Goal: Check status: Check status

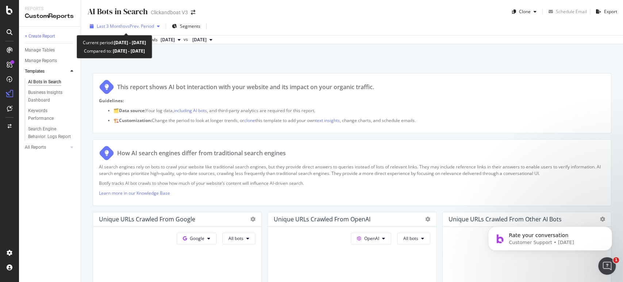
click at [154, 25] on span "vs Prev. Period" at bounding box center [139, 26] width 29 height 6
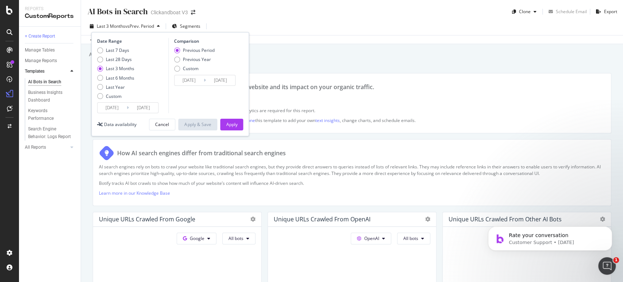
click at [154, 25] on span "vs Prev. Period" at bounding box center [139, 26] width 29 height 6
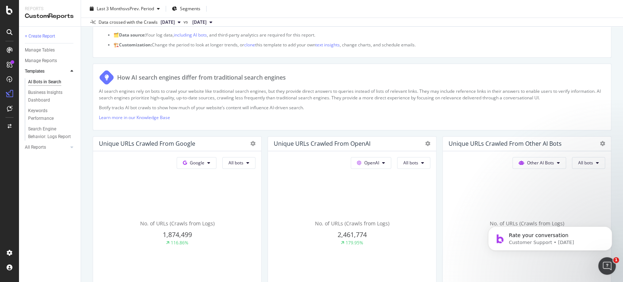
scroll to position [122, 0]
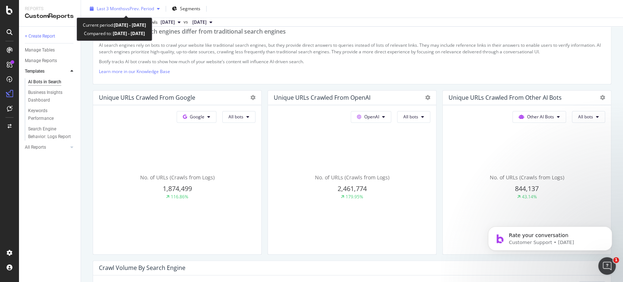
click at [145, 7] on span "vs Prev. Period" at bounding box center [139, 8] width 29 height 6
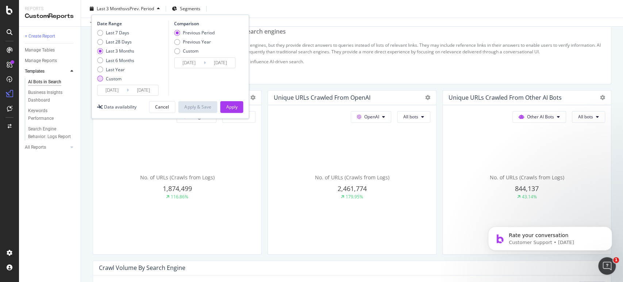
click at [110, 77] on div "Custom" at bounding box center [114, 79] width 16 height 6
type input "[DATE]"
click at [121, 90] on input "[DATE]" at bounding box center [111, 90] width 29 height 10
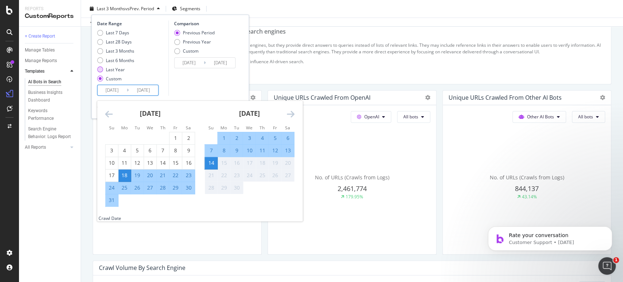
click at [114, 69] on div "Last Year" at bounding box center [115, 69] width 19 height 6
type input "[DATE]"
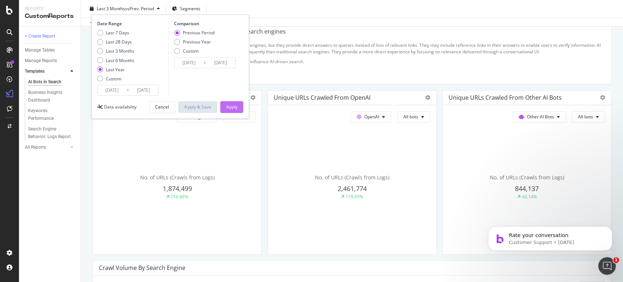
click at [228, 110] on div "Apply" at bounding box center [231, 107] width 11 height 6
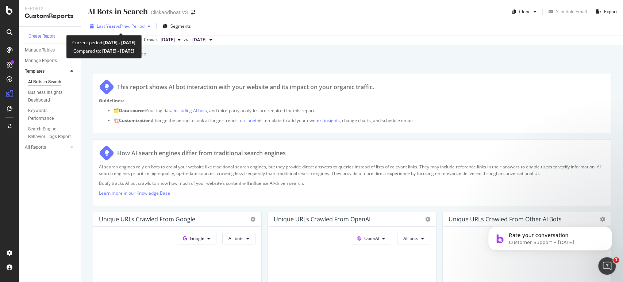
click at [132, 25] on span "vs Prev. Period" at bounding box center [130, 26] width 29 height 6
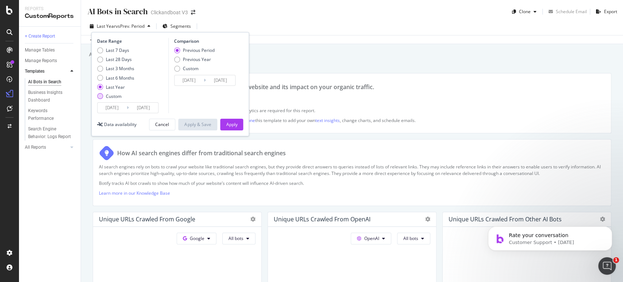
click at [108, 96] on div "Custom" at bounding box center [114, 96] width 16 height 6
type input "[DATE]"
click at [123, 110] on input "[DATE]" at bounding box center [111, 108] width 29 height 10
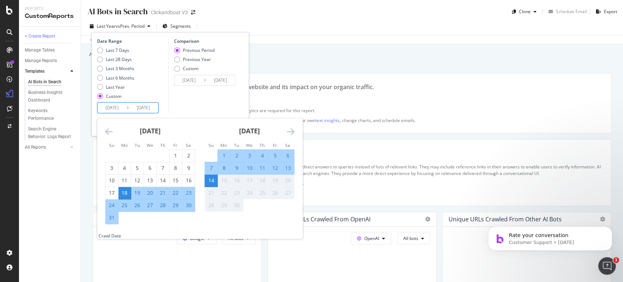
click at [112, 128] on icon "Move backward to switch to the previous month." at bounding box center [109, 131] width 8 height 9
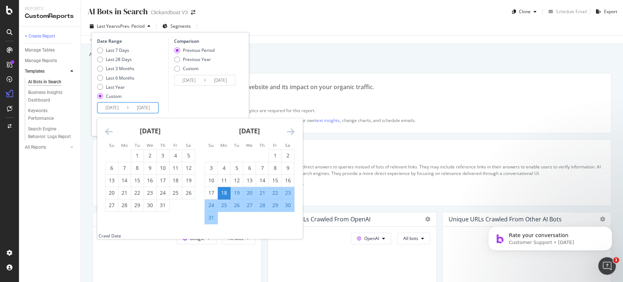
click at [107, 131] on icon "Move backward to switch to the previous month." at bounding box center [109, 131] width 8 height 9
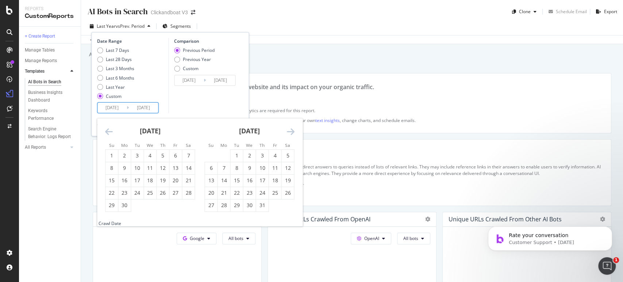
click at [107, 131] on icon "Move backward to switch to the previous month." at bounding box center [109, 131] width 8 height 9
click at [166, 158] on div "1" at bounding box center [163, 155] width 12 height 7
type input "[DATE]"
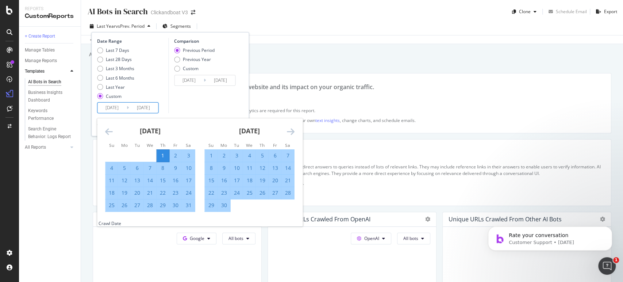
click at [111, 134] on icon "Move backward to switch to the previous month." at bounding box center [109, 131] width 8 height 9
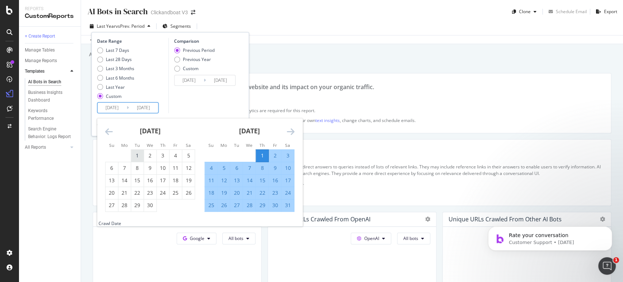
click at [139, 158] on div "1" at bounding box center [137, 155] width 12 height 7
type input "[DATE]"
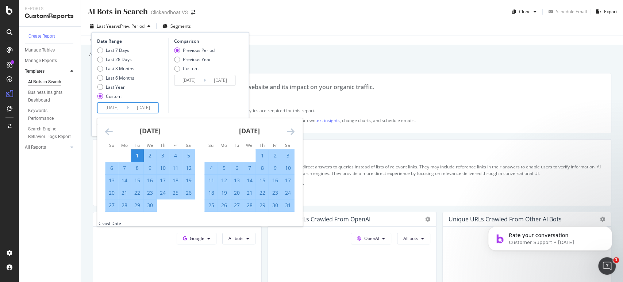
click at [146, 205] on div "30" at bounding box center [150, 204] width 12 height 7
type input "[DATE]"
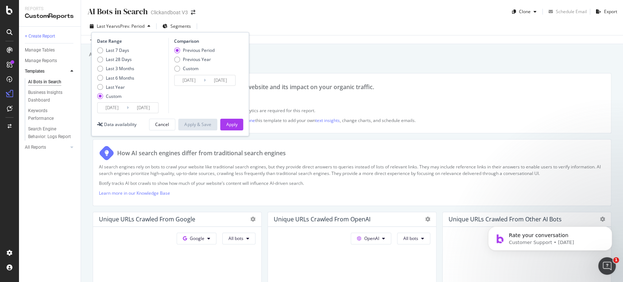
click at [180, 55] on div "Previous Period Previous Year Custom" at bounding box center [194, 60] width 41 height 27
click at [190, 80] on input "[DATE]" at bounding box center [188, 80] width 29 height 10
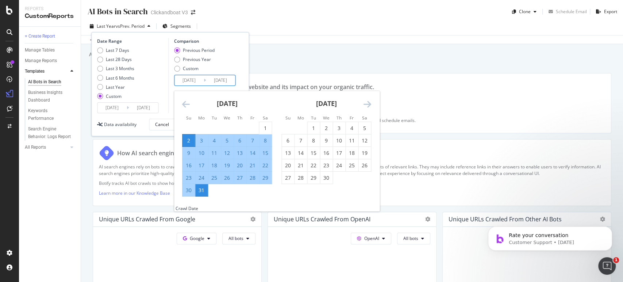
click at [181, 62] on div "Previous Period Previous Year Custom" at bounding box center [194, 60] width 41 height 27
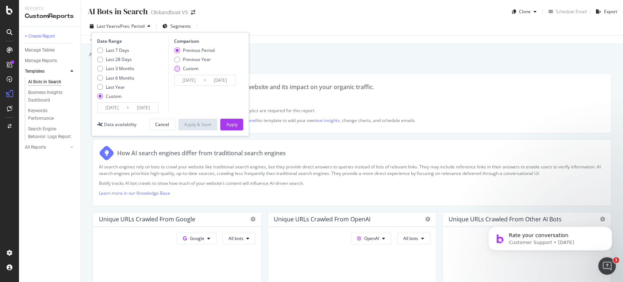
click at [180, 69] on div "Custom" at bounding box center [194, 68] width 41 height 6
click at [189, 78] on input "[DATE]" at bounding box center [188, 80] width 29 height 10
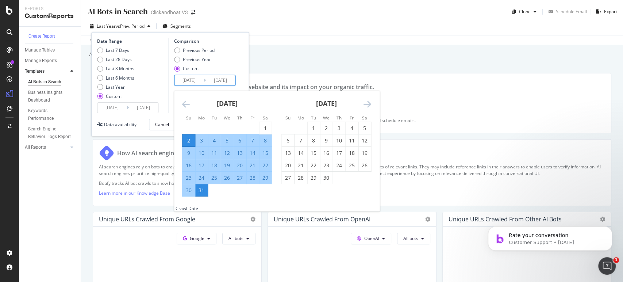
click at [149, 111] on input "[DATE]" at bounding box center [143, 108] width 29 height 10
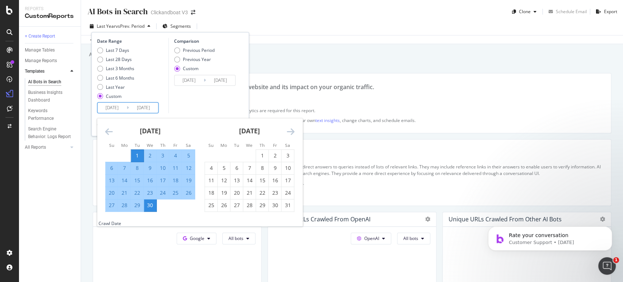
click at [192, 82] on input "[DATE]" at bounding box center [188, 80] width 29 height 10
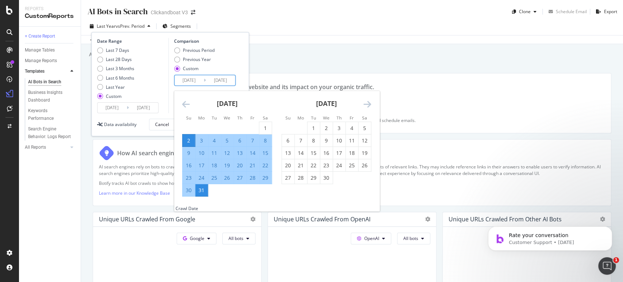
click at [362, 104] on div "[DATE]" at bounding box center [326, 106] width 90 height 31
click at [368, 103] on icon "Move forward to switch to the next month." at bounding box center [367, 104] width 8 height 9
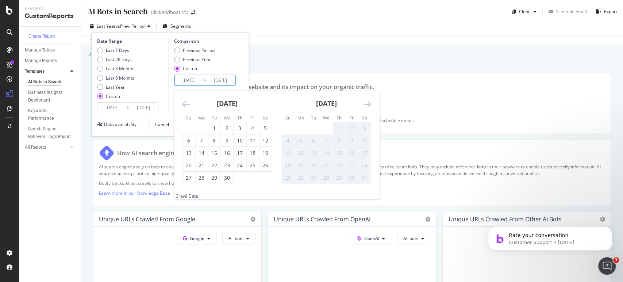
click at [368, 103] on icon "Move forward to switch to the next month." at bounding box center [367, 104] width 8 height 9
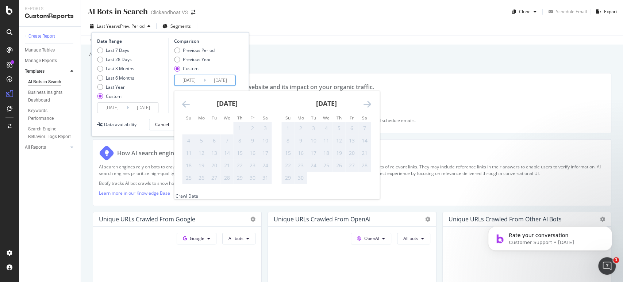
click at [191, 102] on div "[DATE]" at bounding box center [227, 106] width 90 height 31
click at [187, 103] on icon "Move backward to switch to the previous month." at bounding box center [186, 104] width 8 height 9
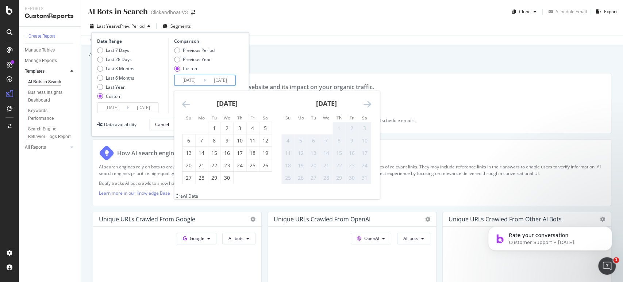
click at [361, 104] on div "[DATE]" at bounding box center [326, 106] width 90 height 31
click at [370, 103] on icon "Move forward to switch to the next month." at bounding box center [367, 104] width 8 height 9
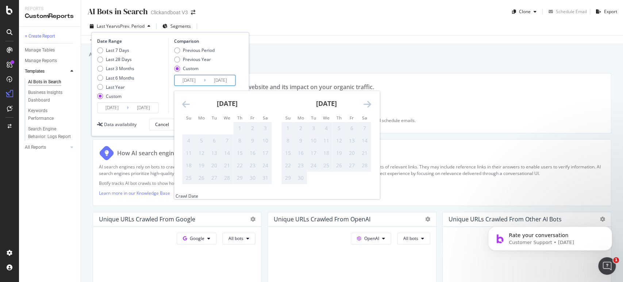
click at [369, 103] on icon "Move forward to switch to the next month." at bounding box center [367, 104] width 8 height 9
click at [179, 107] on div "[DATE] 1 2 3 4 5 6 7 8 9 10 11 12 13 14 15 16 17 18 19 20 21 22 23 24 25 26 27 …" at bounding box center [226, 144] width 99 height 106
click at [185, 104] on icon "Move backward to switch to the previous month." at bounding box center [186, 104] width 8 height 9
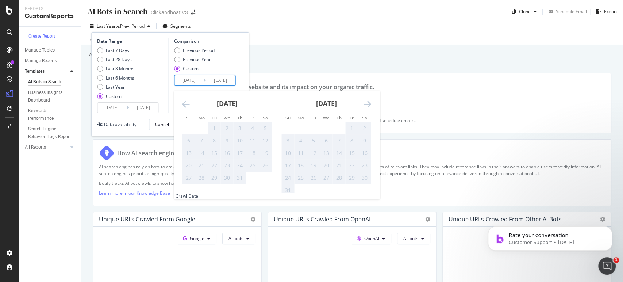
click at [234, 52] on div "Previous Period Previous Year Custom" at bounding box center [205, 60] width 63 height 27
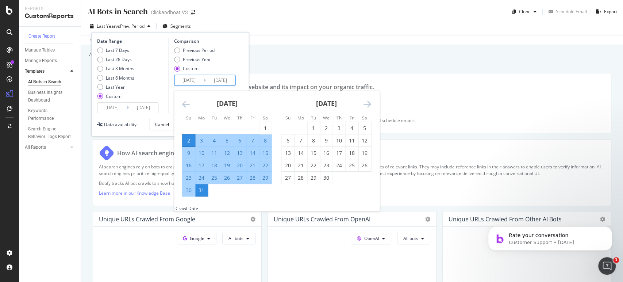
click at [193, 77] on input "[DATE]" at bounding box center [188, 80] width 29 height 10
click at [190, 101] on div "[DATE]" at bounding box center [227, 106] width 90 height 31
click at [184, 104] on icon "Move backward to switch to the previous month." at bounding box center [186, 104] width 8 height 9
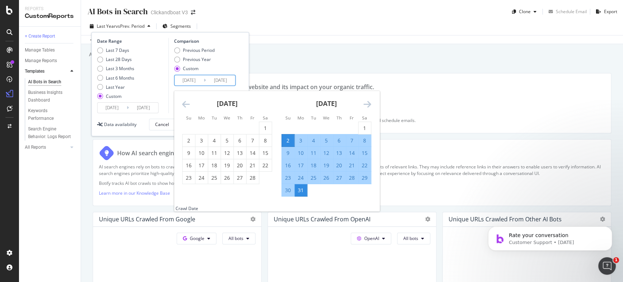
click at [362, 103] on div "[DATE]" at bounding box center [326, 106] width 90 height 31
click at [367, 102] on icon "Move forward to switch to the next month." at bounding box center [367, 104] width 8 height 9
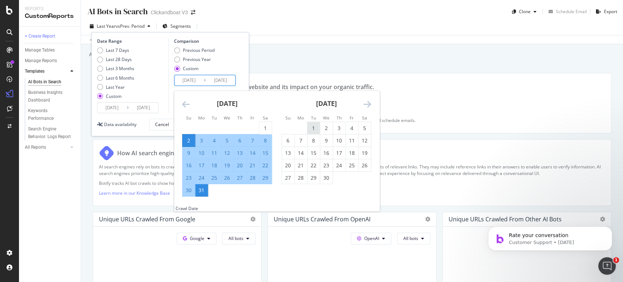
click at [310, 127] on div "1" at bounding box center [313, 127] width 12 height 7
type input "[DATE]"
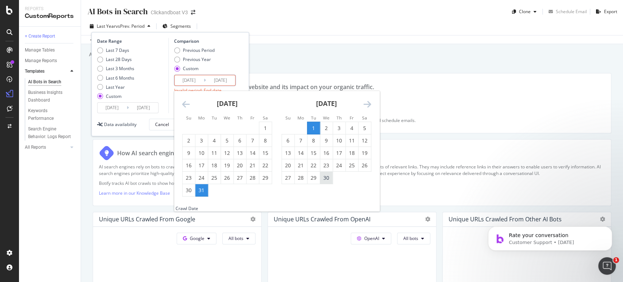
click at [325, 180] on div "30" at bounding box center [326, 177] width 12 height 7
type input "[DATE]"
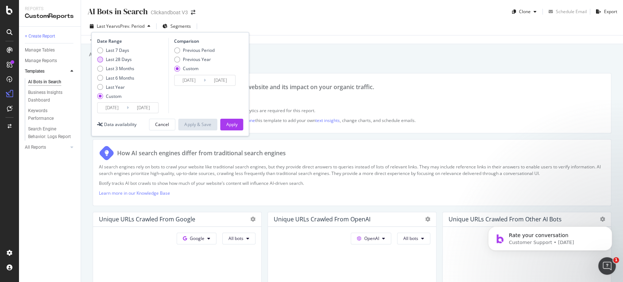
click at [107, 58] on div "Last 28 Days" at bounding box center [119, 59] width 26 height 6
type input "[DATE]"
click at [209, 79] on input "[DATE]" at bounding box center [220, 80] width 29 height 10
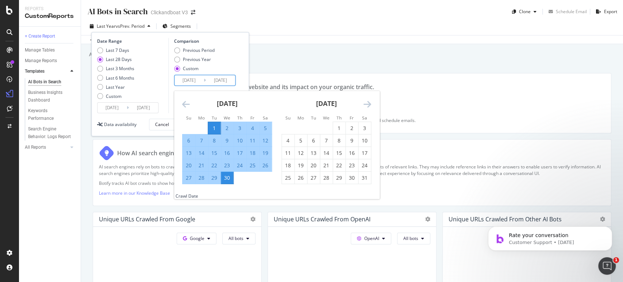
click at [230, 55] on div "Previous Period Previous Year Custom" at bounding box center [205, 60] width 63 height 27
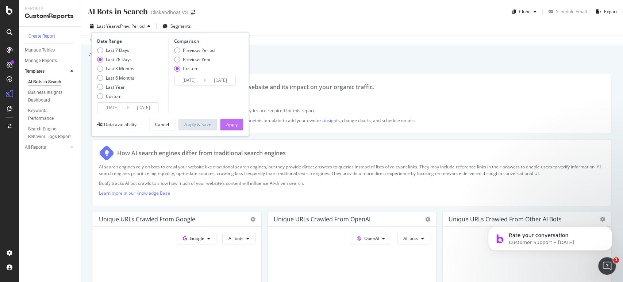
click at [226, 119] on div "Apply" at bounding box center [231, 124] width 11 height 11
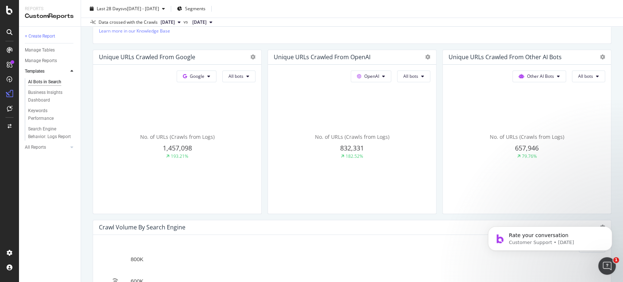
scroll to position [122, 0]
